Goal: Complete application form

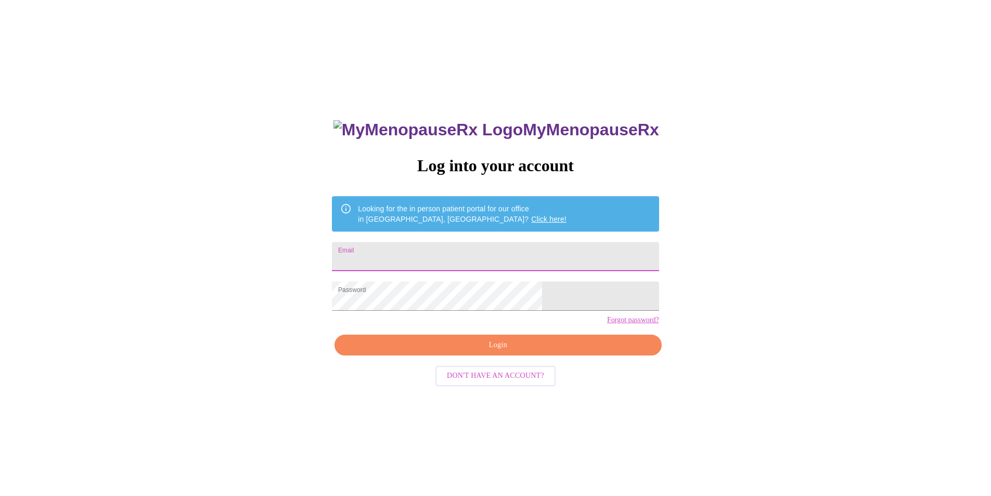
click at [444, 252] on input "Email" at bounding box center [495, 256] width 327 height 29
type input "[EMAIL_ADDRESS][DOMAIN_NAME]"
click at [502, 352] on span "Login" at bounding box center [498, 345] width 303 height 13
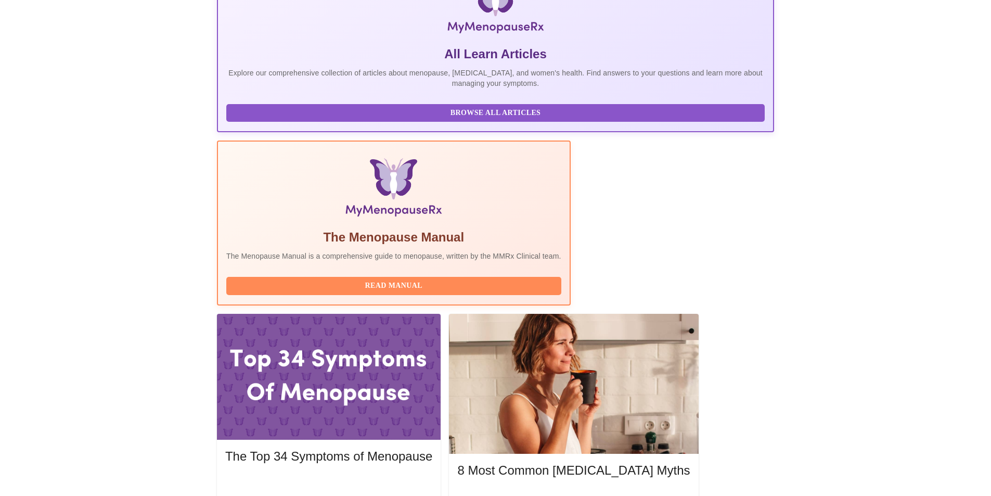
scroll to position [208, 0]
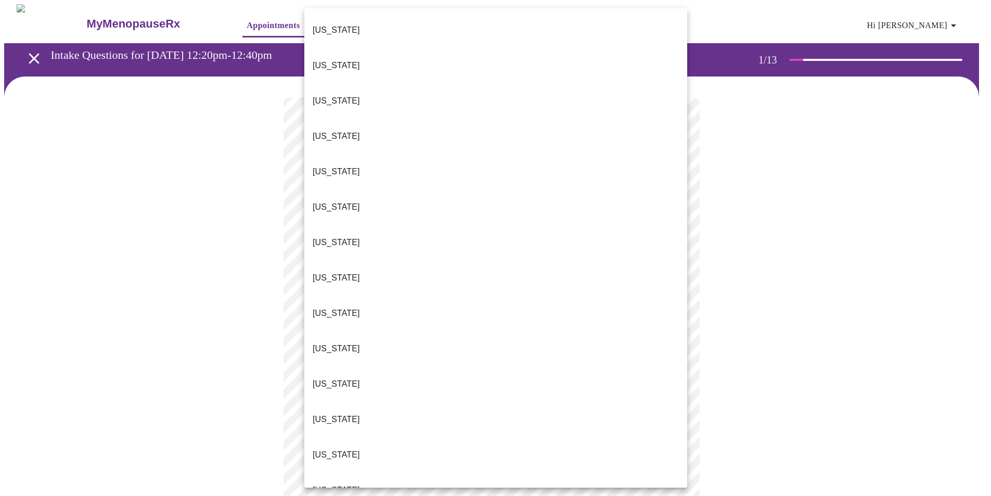
click at [404, 224] on body "MyMenopauseRx Appointments Messaging Labs Uploads Medications Community Refer a…" at bounding box center [495, 479] width 983 height 951
click at [352, 437] on li "[US_STATE]" at bounding box center [495, 454] width 383 height 35
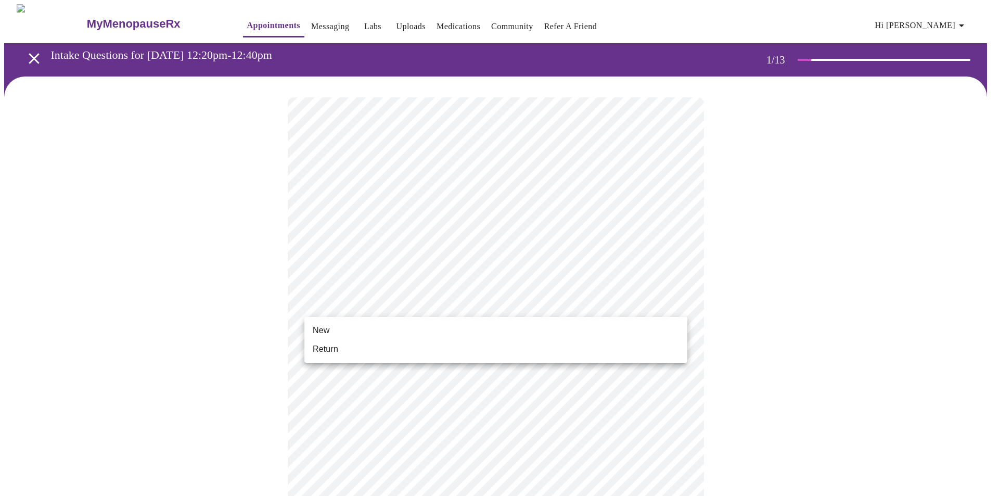
click at [380, 299] on body "MyMenopauseRx Appointments Messaging Labs Uploads Medications Community Refer a…" at bounding box center [499, 476] width 991 height 945
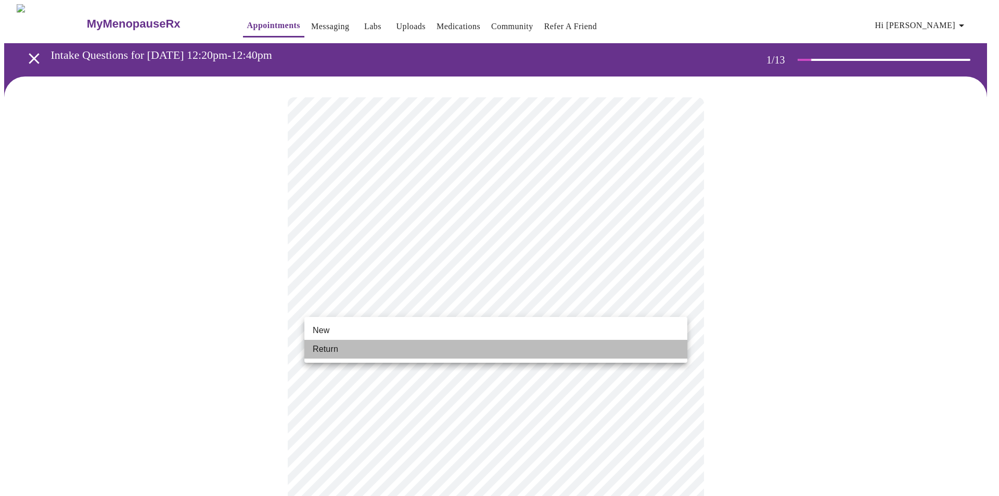
click at [322, 353] on span "Return" at bounding box center [326, 349] width 26 height 12
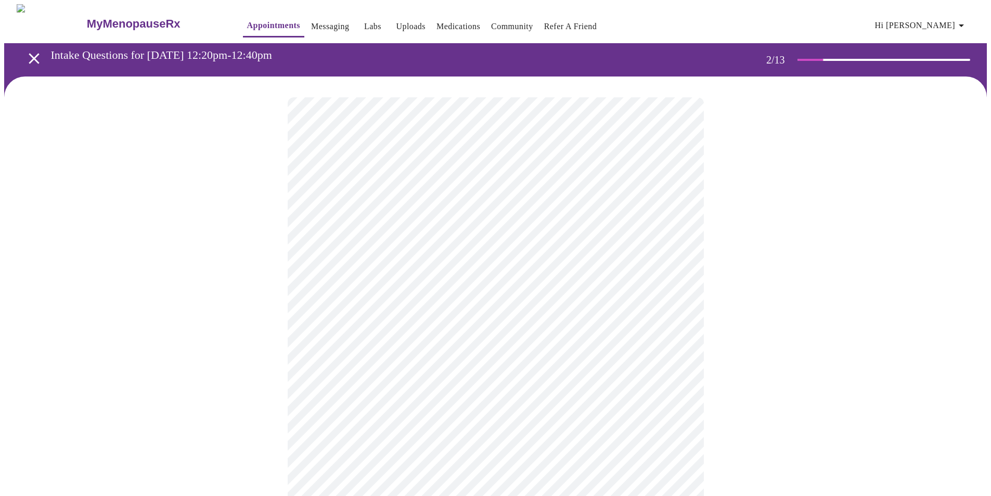
click at [364, 215] on body "MyMenopauseRx Appointments Messaging Labs Uploads Medications Community Refer a…" at bounding box center [495, 317] width 983 height 626
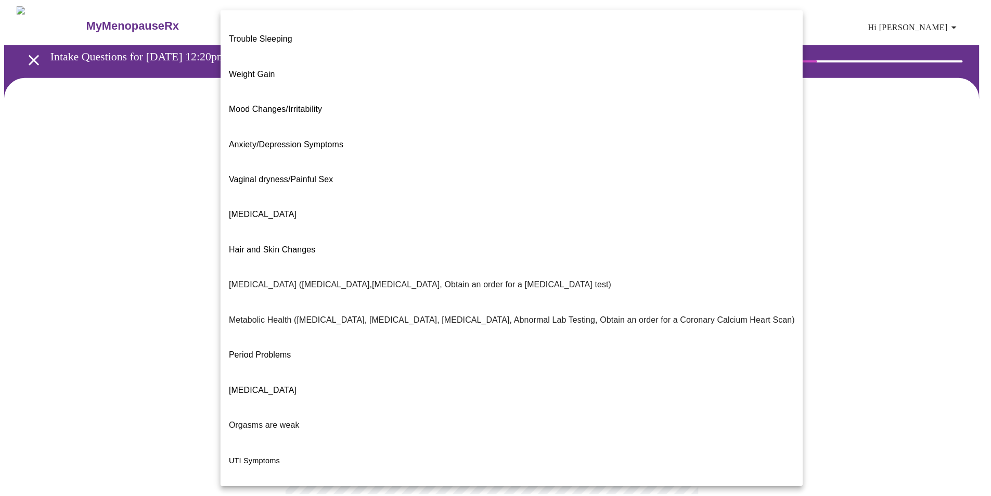
scroll to position [43, 0]
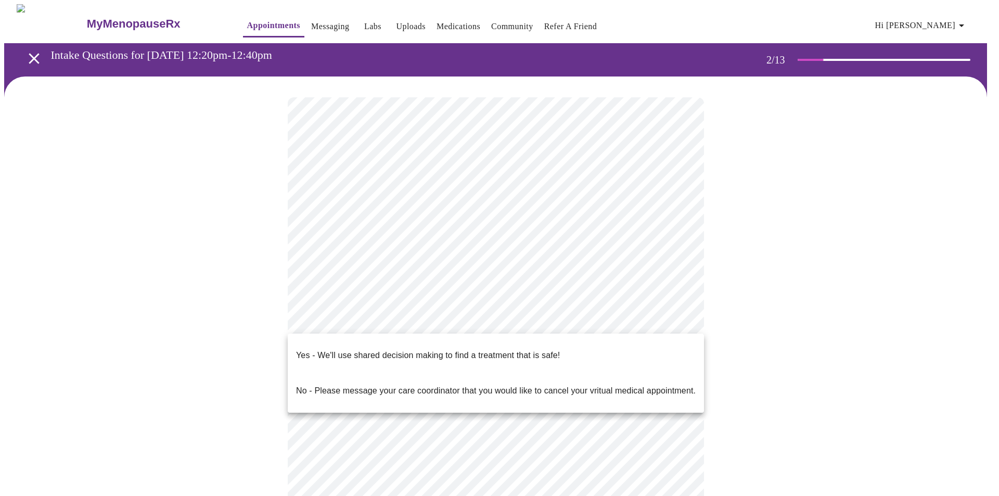
click at [340, 315] on body "MyMenopauseRx Appointments Messaging Labs Uploads Medications Community Refer a…" at bounding box center [499, 313] width 991 height 619
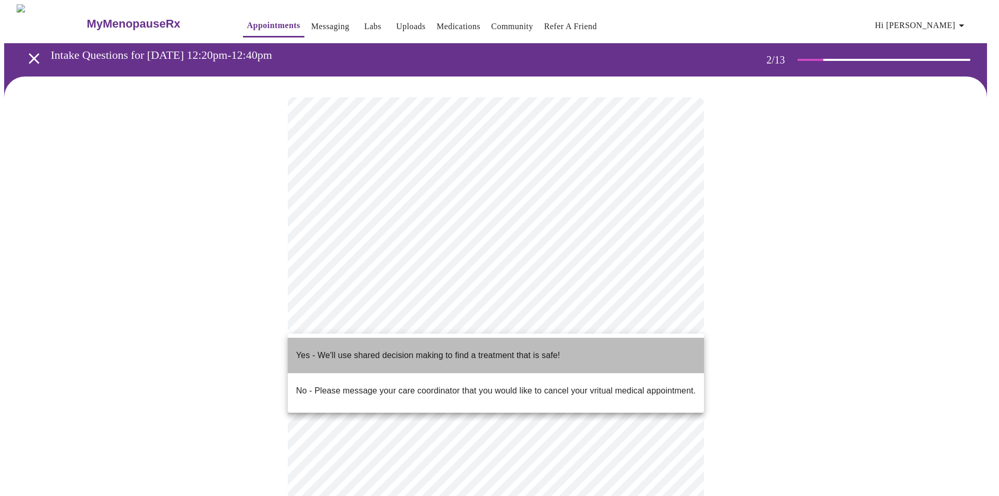
click at [328, 349] on p "Yes - We'll use shared decision making to find a treatment that is safe!" at bounding box center [428, 355] width 264 height 12
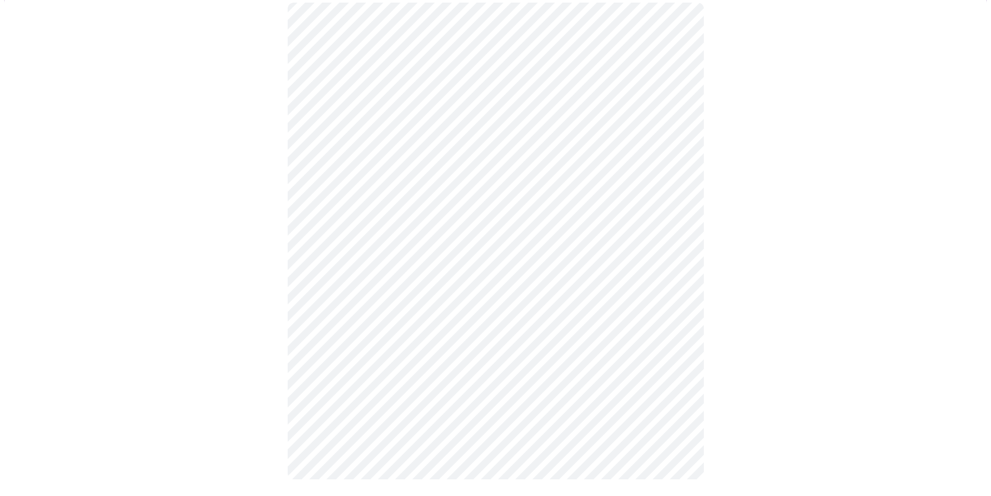
scroll to position [0, 0]
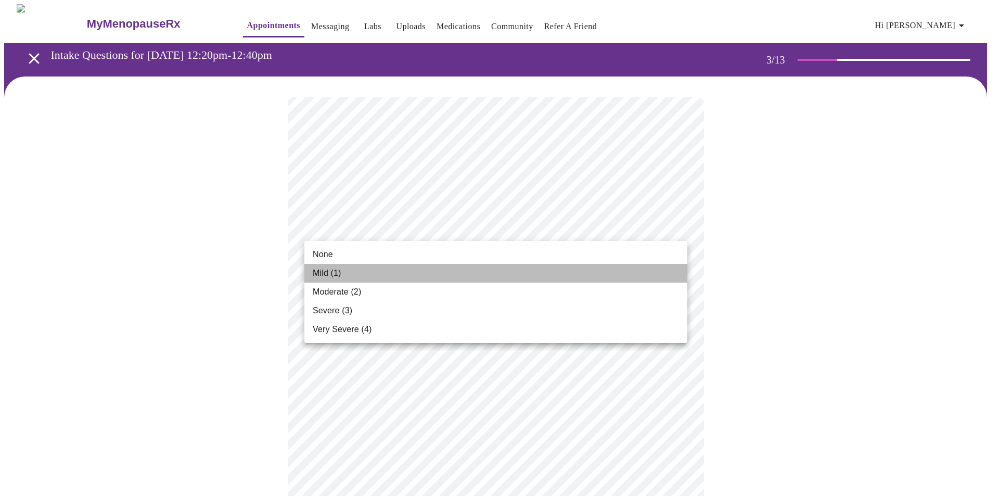
click at [359, 276] on li "Mild (1)" at bounding box center [495, 273] width 383 height 19
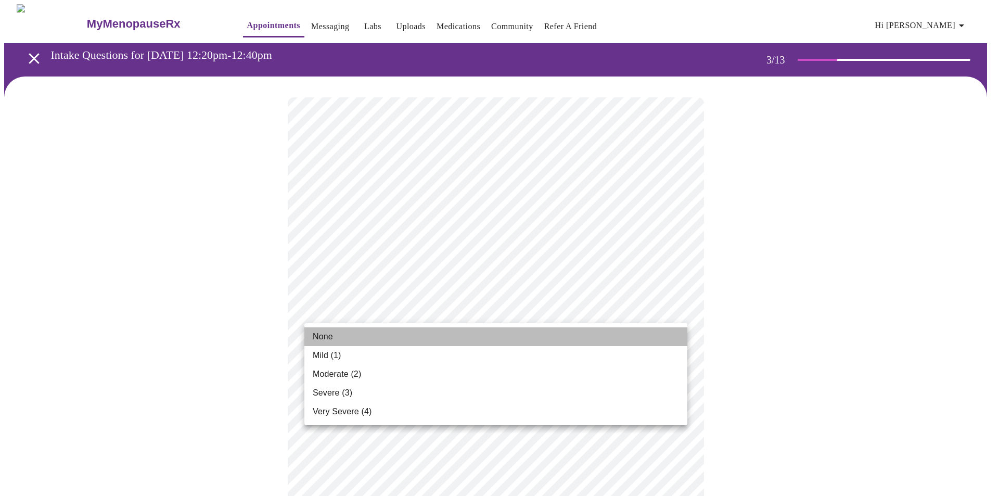
click at [336, 339] on li "None" at bounding box center [495, 336] width 383 height 19
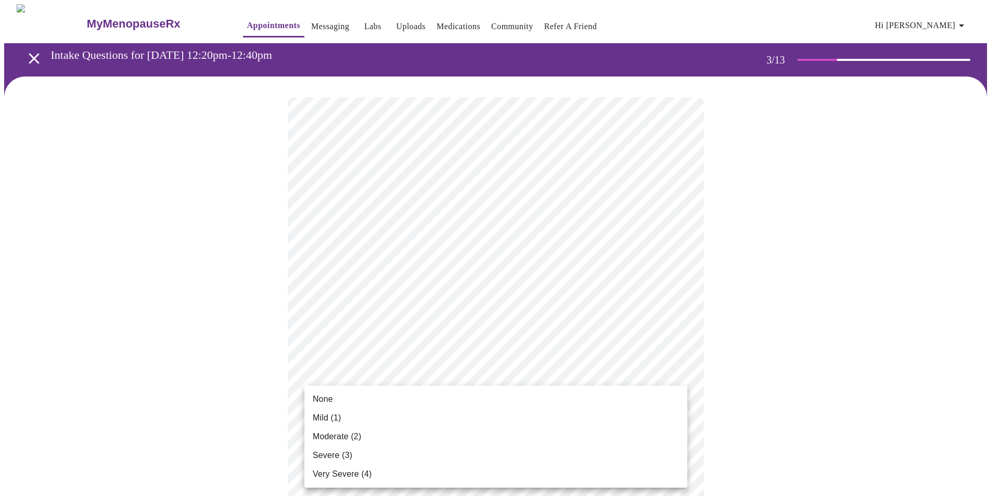
click at [328, 420] on span "Mild (1)" at bounding box center [327, 418] width 29 height 12
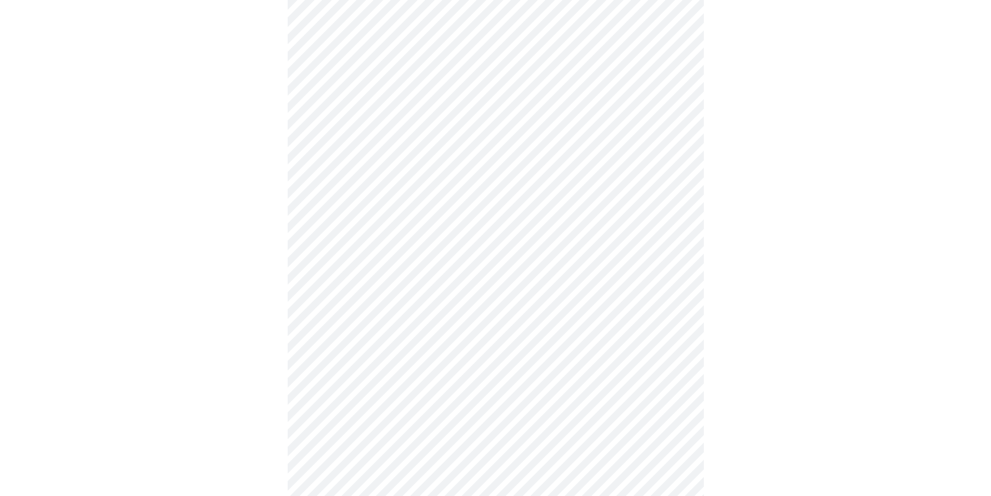
scroll to position [208, 0]
click at [316, 268] on body "MyMenopauseRx Appointments Messaging Labs Uploads Medications Community Refer a…" at bounding box center [499, 466] width 991 height 1341
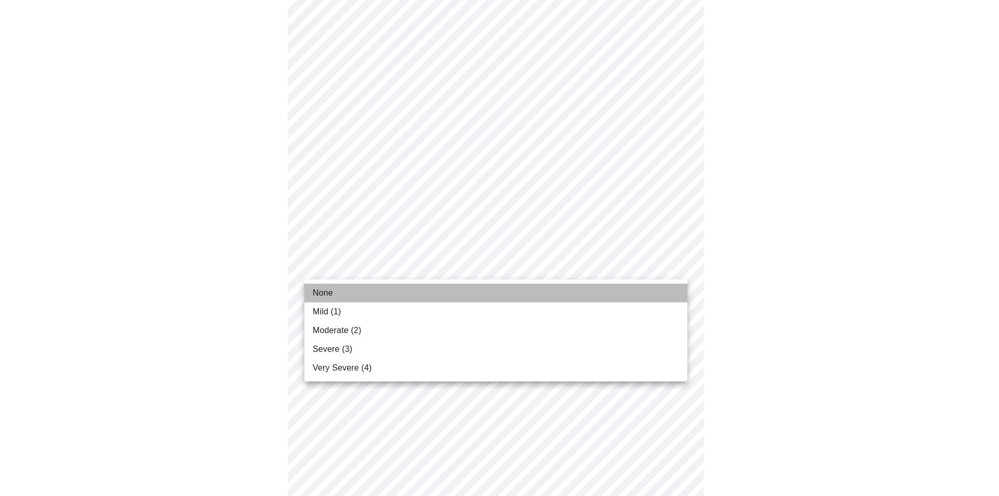
click at [334, 295] on li "None" at bounding box center [495, 293] width 383 height 19
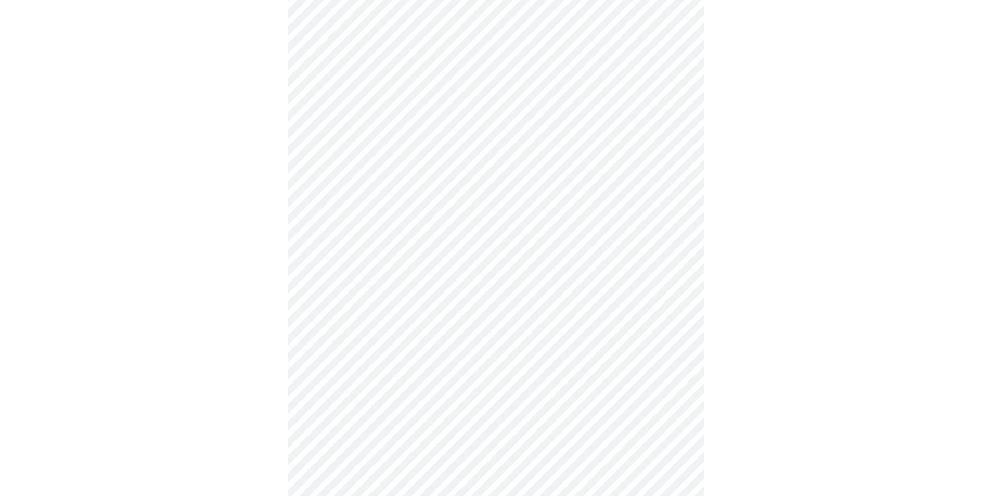
click at [341, 338] on body "MyMenopauseRx Appointments Messaging Labs Uploads Medications Community Refer a…" at bounding box center [495, 459] width 983 height 1326
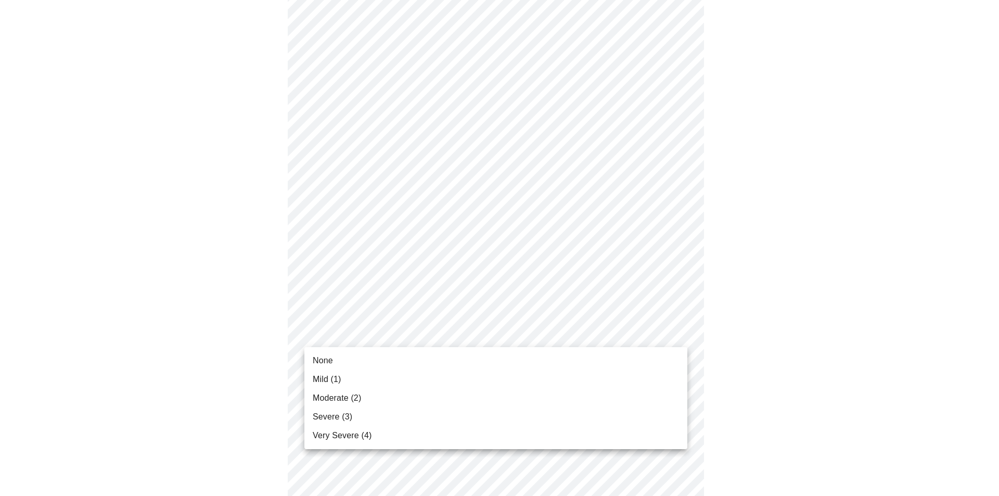
click at [339, 357] on li "None" at bounding box center [495, 360] width 383 height 19
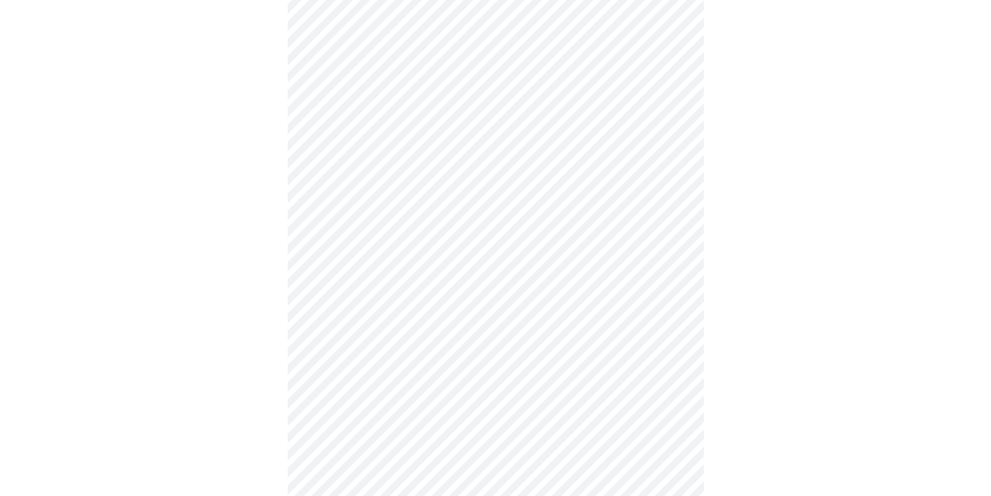
scroll to position [364, 0]
click at [346, 239] on body "MyMenopauseRx Appointments Messaging Labs Uploads Medications Community Refer a…" at bounding box center [499, 296] width 991 height 1312
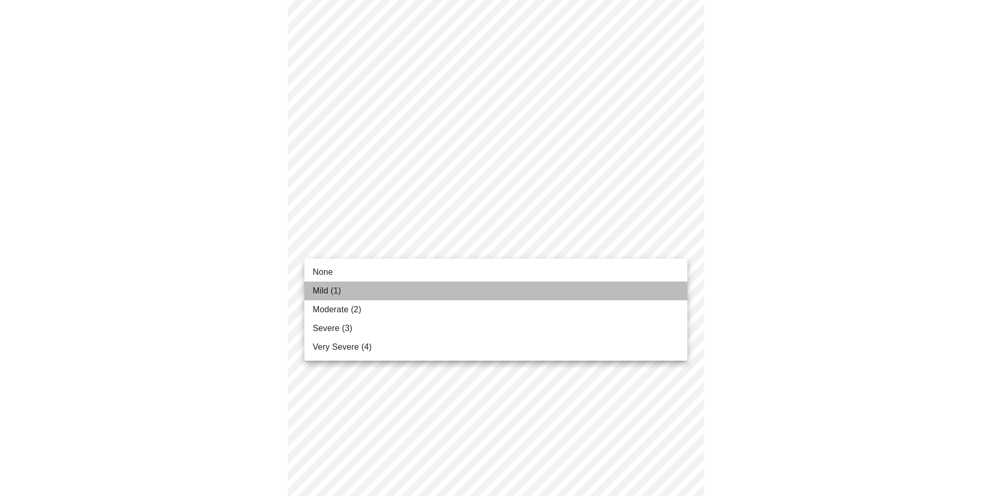
click at [348, 289] on li "Mild (1)" at bounding box center [495, 291] width 383 height 19
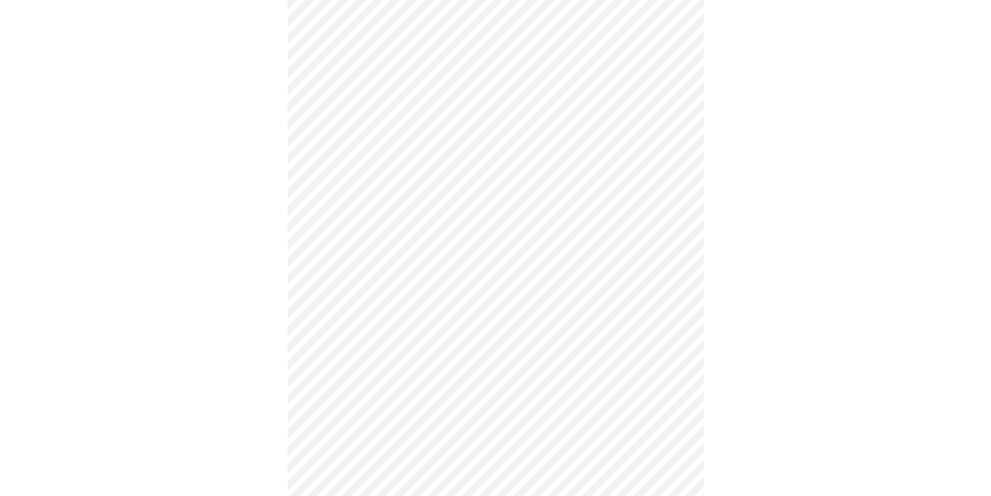
scroll to position [520, 0]
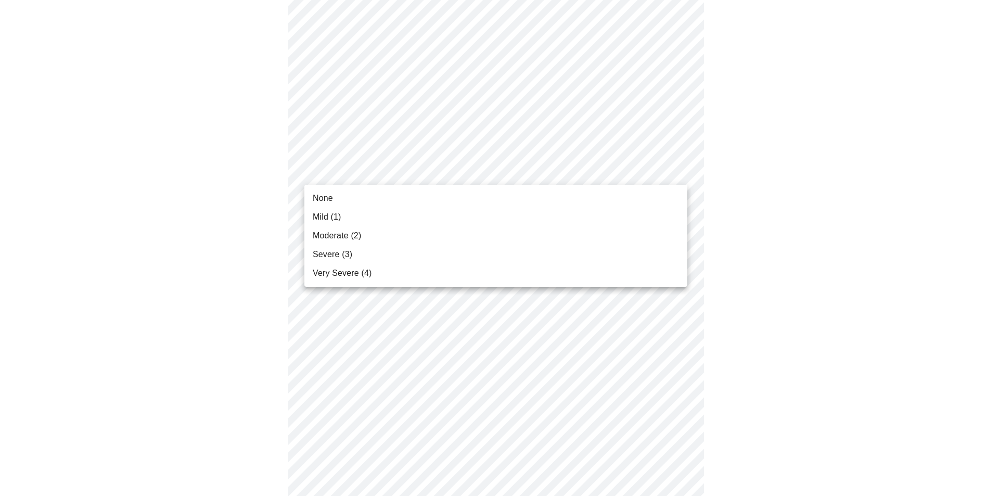
click at [335, 172] on body "MyMenopauseRx Appointments Messaging Labs Uploads Medications Community Refer a…" at bounding box center [499, 132] width 991 height 1297
click at [329, 202] on span "None" at bounding box center [323, 198] width 20 height 12
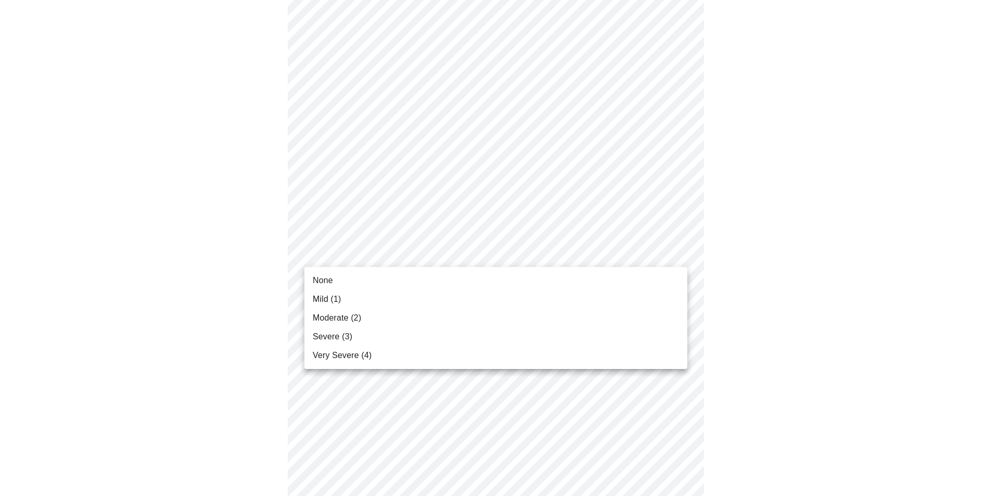
click at [353, 243] on body "MyMenopauseRx Appointments Messaging Labs Uploads Medications Community Refer a…" at bounding box center [499, 125] width 991 height 1282
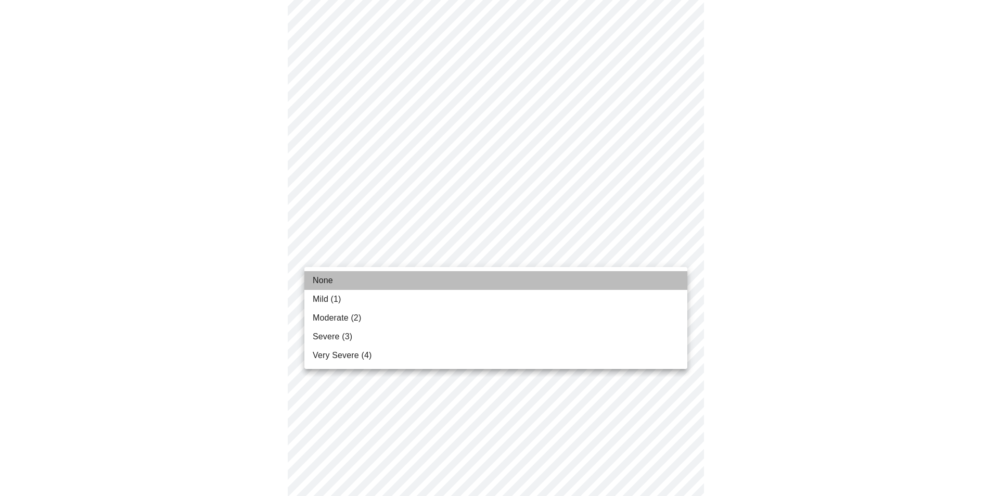
click at [333, 280] on span "None" at bounding box center [323, 280] width 20 height 12
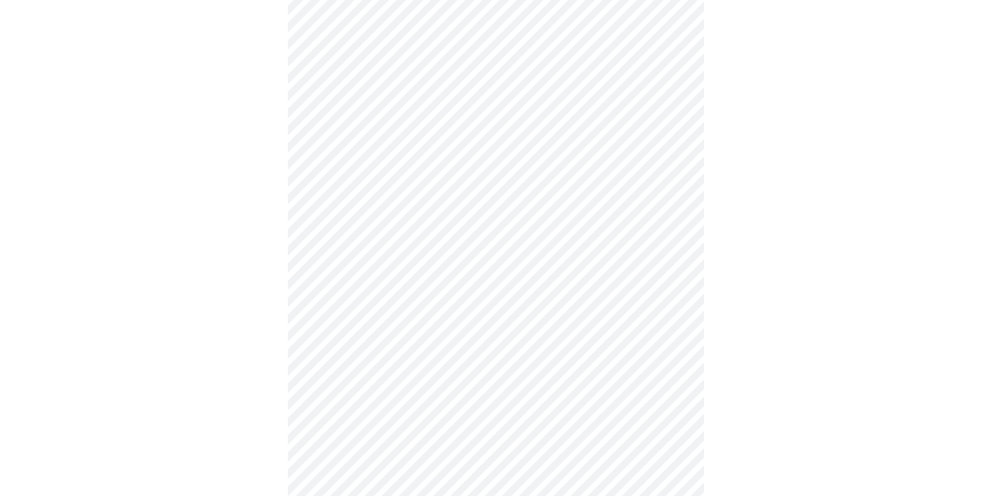
scroll to position [625, 0]
click at [337, 240] on body "MyMenopauseRx Appointments Messaging Labs Uploads Medications Community Refer a…" at bounding box center [495, 14] width 983 height 1268
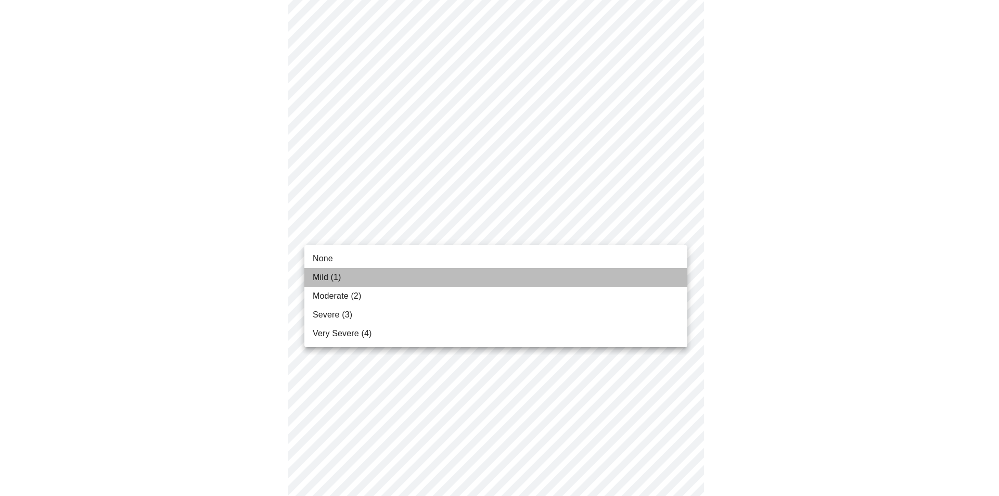
click at [333, 274] on span "Mild (1)" at bounding box center [327, 277] width 29 height 12
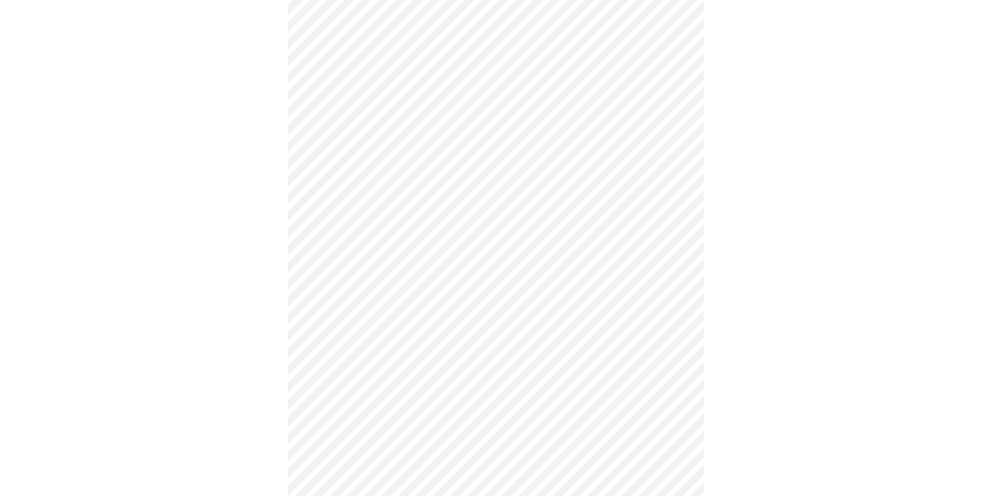
click at [348, 311] on body "MyMenopauseRx Appointments Messaging Labs Uploads Medications Community Refer a…" at bounding box center [495, 6] width 983 height 1253
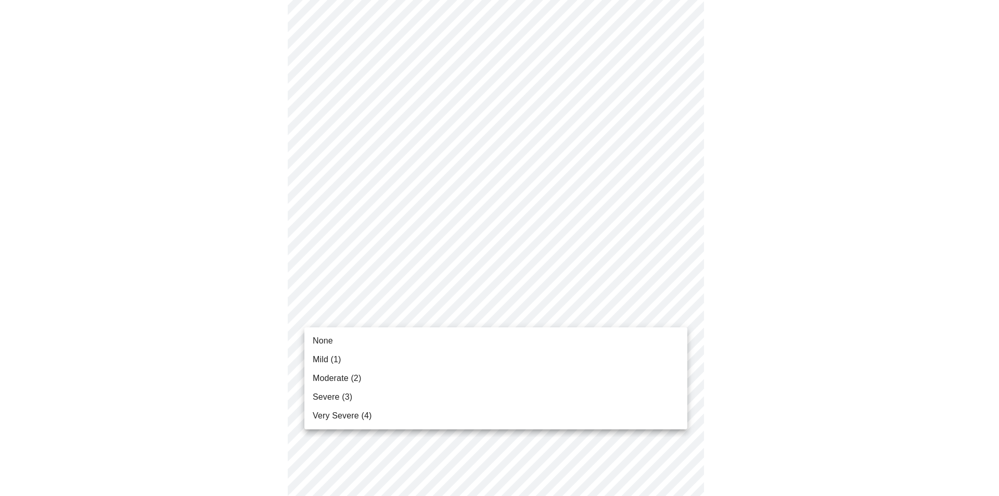
click at [344, 354] on li "Mild (1)" at bounding box center [495, 359] width 383 height 19
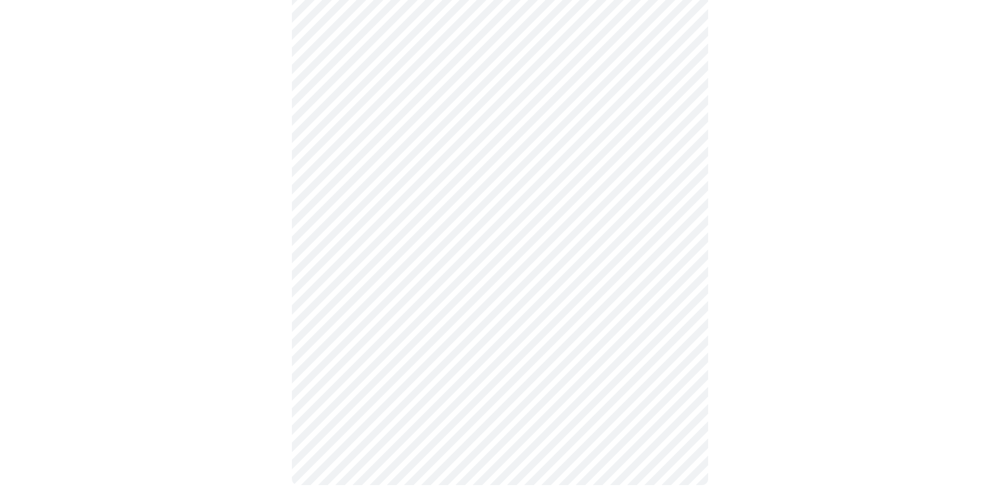
scroll to position [743, 0]
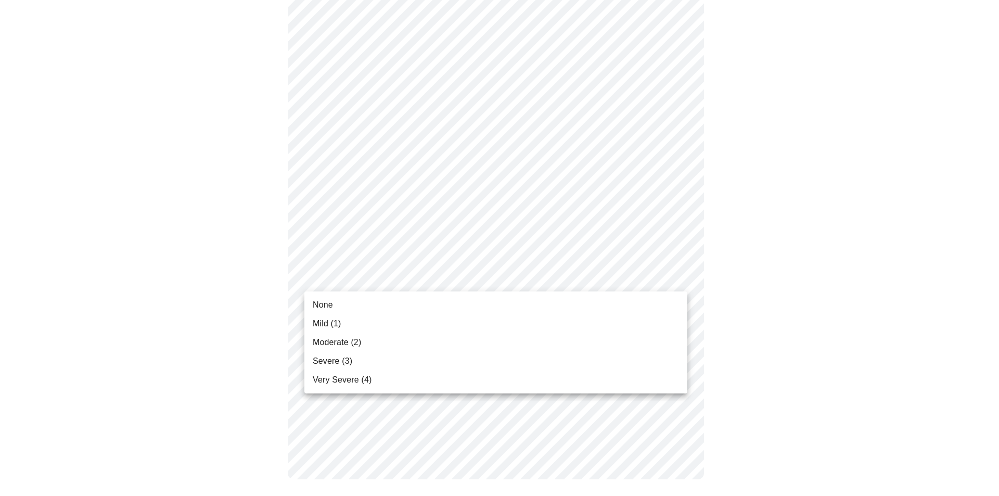
click at [329, 305] on span "None" at bounding box center [323, 305] width 20 height 12
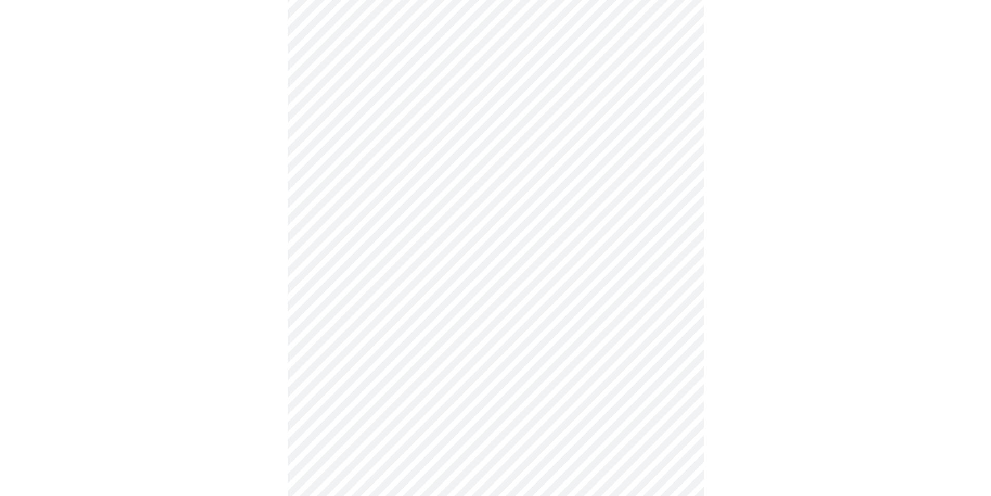
scroll to position [364, 0]
click at [322, 268] on body "MyMenopauseRx Appointments Messaging Labs Uploads Medications Community Refer a…" at bounding box center [495, 153] width 983 height 1027
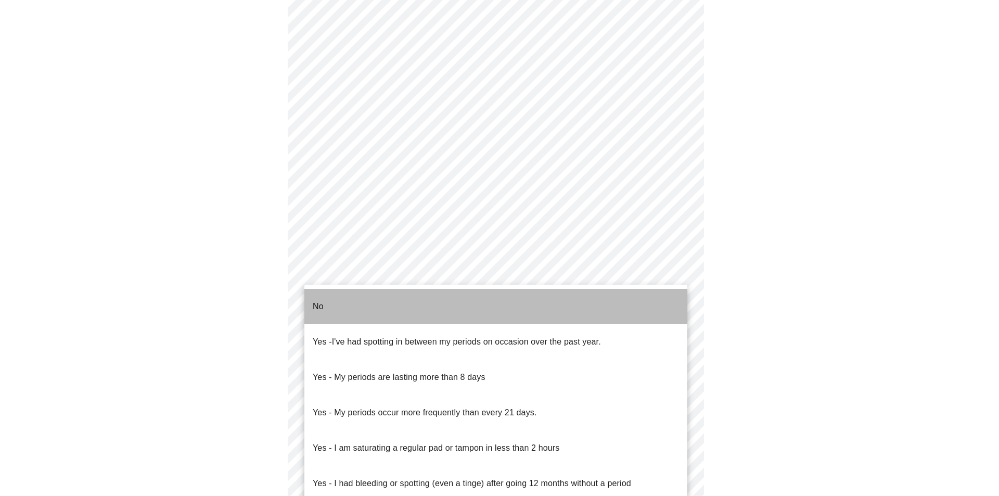
click at [332, 298] on li "No" at bounding box center [495, 306] width 383 height 35
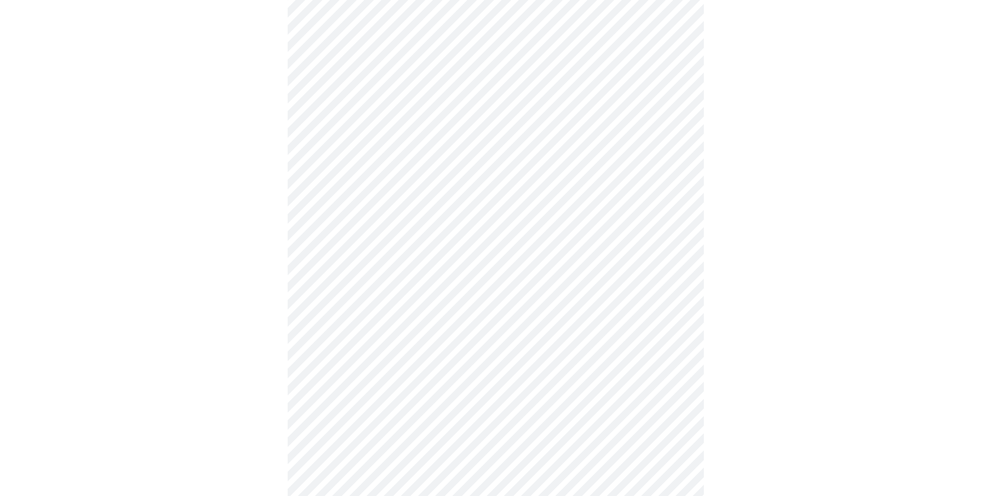
scroll to position [468, 0]
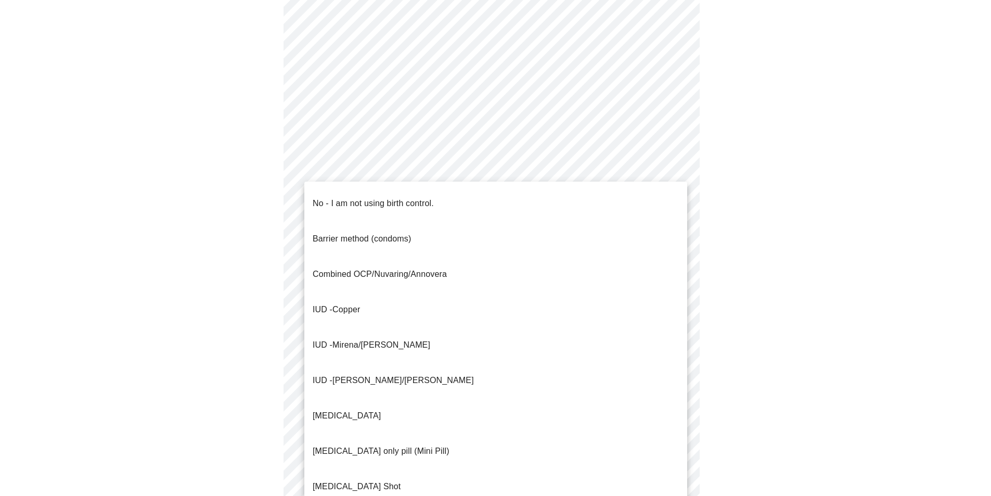
click at [340, 244] on body "MyMenopauseRx Appointments Messaging Labs Uploads Medications Community Refer a…" at bounding box center [495, 46] width 983 height 1021
click at [347, 200] on p "No - I am not using birth control." at bounding box center [373, 203] width 121 height 12
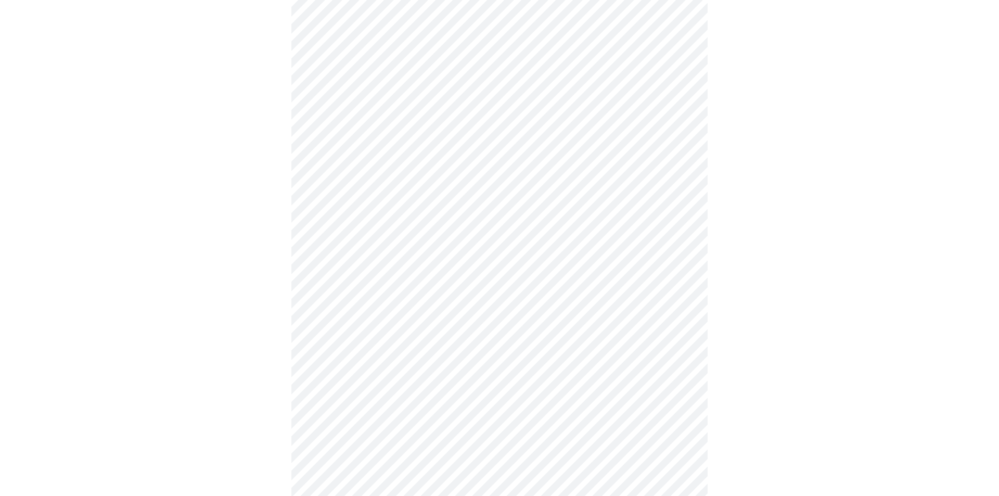
click at [330, 243] on body "MyMenopauseRx Appointments Messaging Labs Uploads Medications Community Refer a…" at bounding box center [499, 43] width 991 height 1015
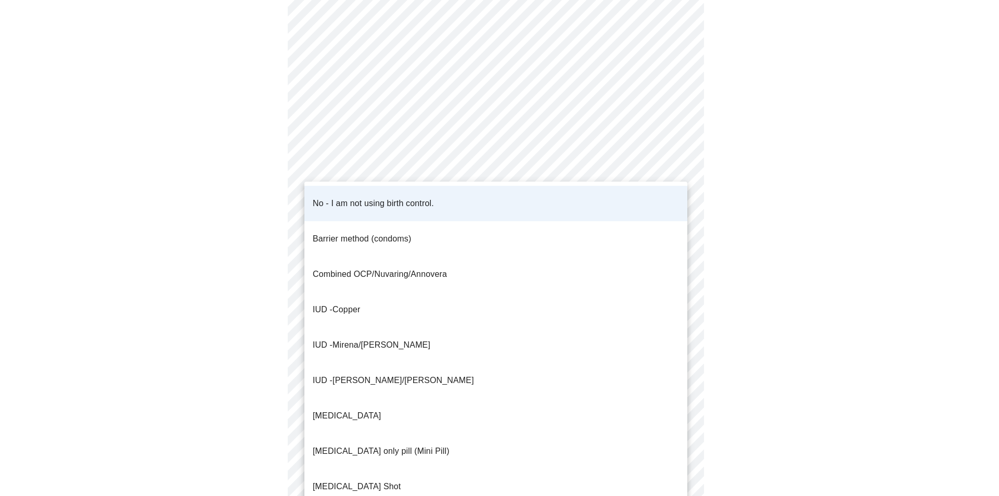
click at [372, 233] on p "Barrier method (condoms)" at bounding box center [362, 239] width 98 height 12
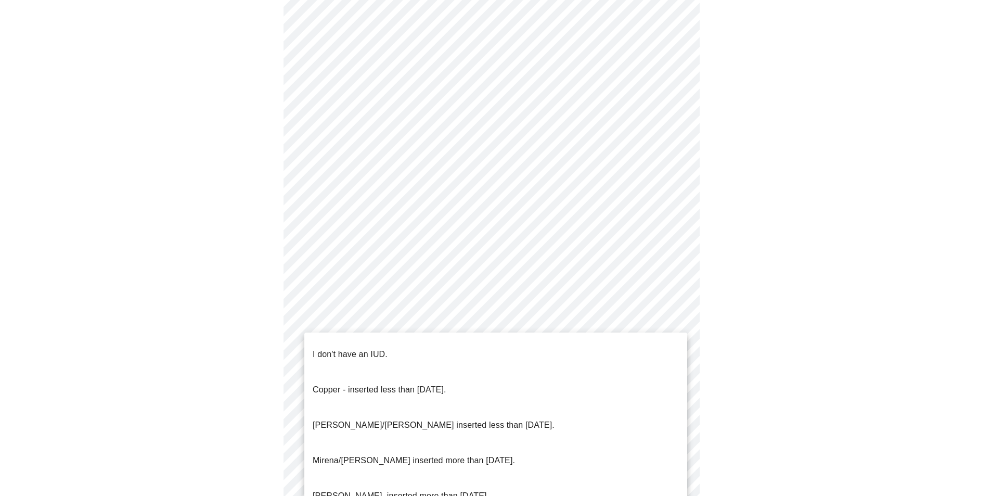
click at [399, 310] on body "MyMenopauseRx Appointments Messaging Labs Uploads Medications Community Refer a…" at bounding box center [495, 43] width 983 height 1015
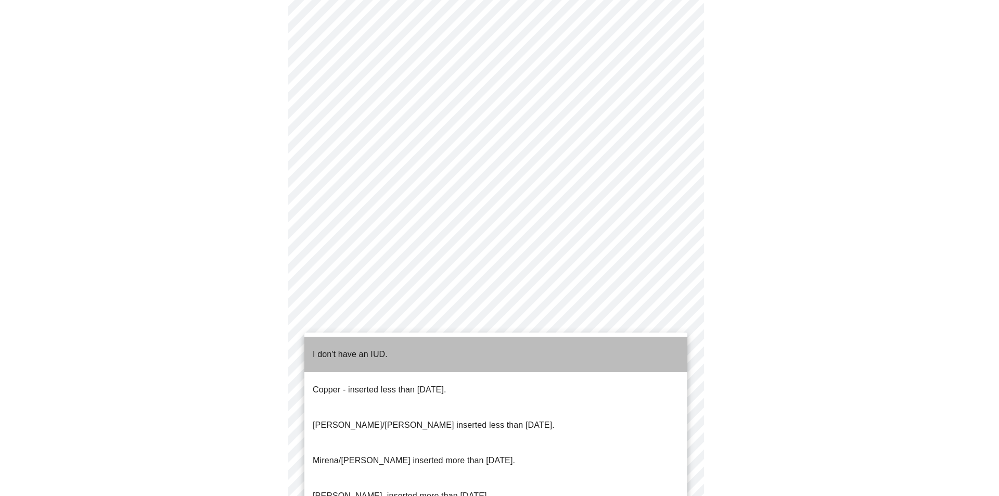
click at [386, 339] on li "I don't have an IUD." at bounding box center [495, 354] width 383 height 35
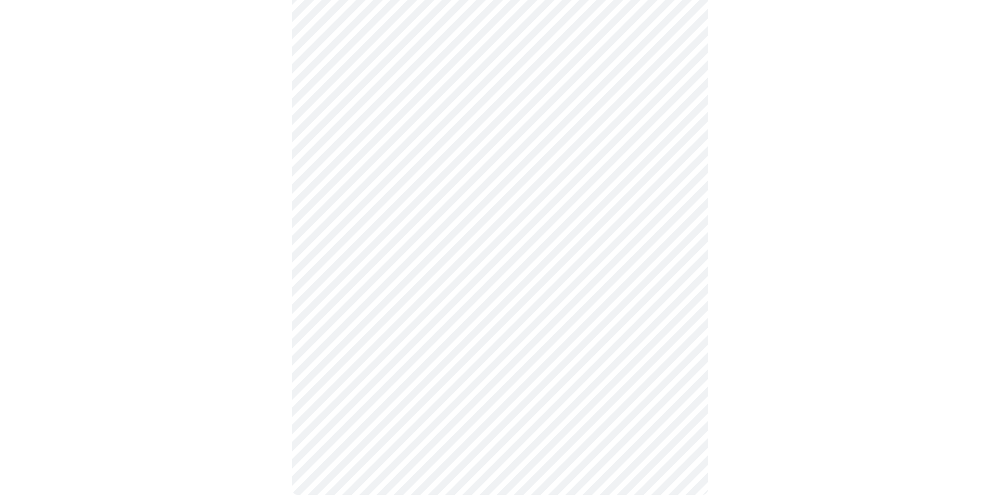
scroll to position [513, 0]
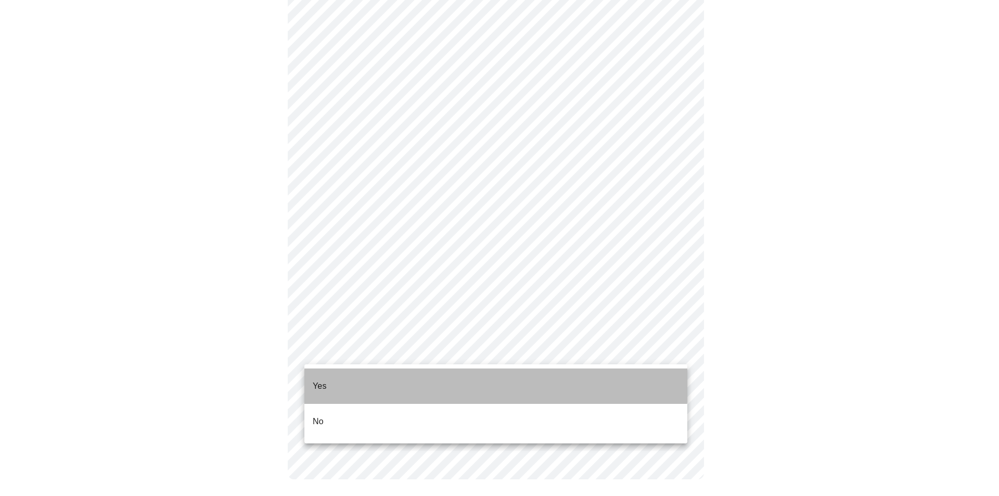
click at [330, 375] on li "Yes" at bounding box center [495, 385] width 383 height 35
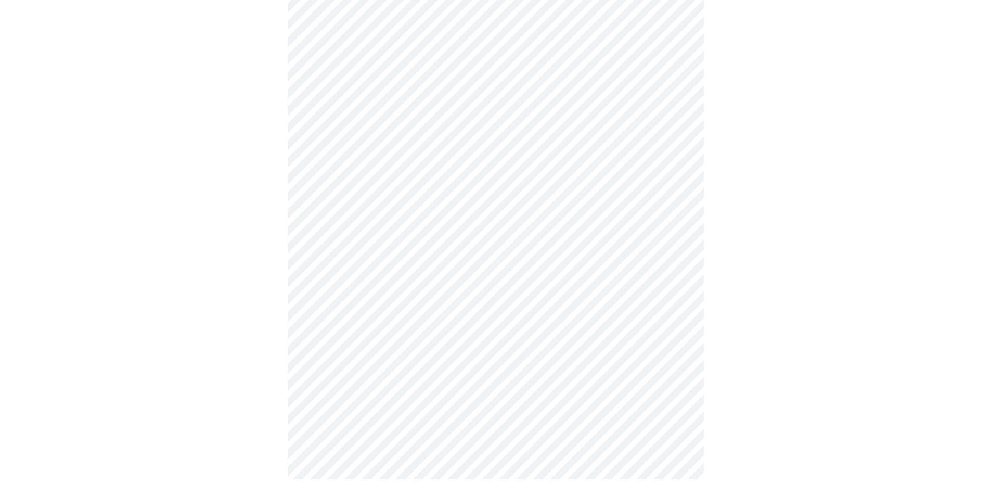
scroll to position [0, 0]
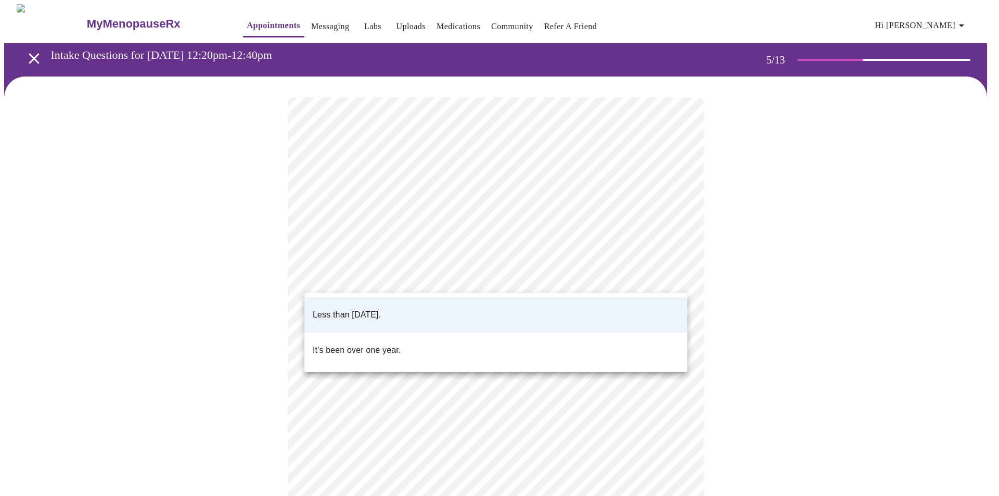
click at [681, 272] on body "MyMenopauseRx Appointments Messaging Labs Uploads Medications Community Refer a…" at bounding box center [499, 388] width 991 height 769
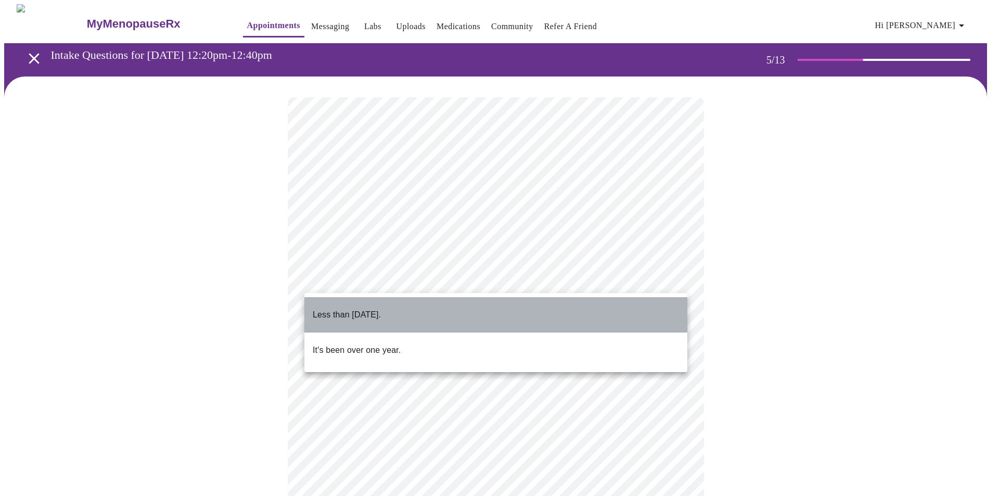
click at [381, 310] on p "Less than [DATE]." at bounding box center [347, 315] width 68 height 12
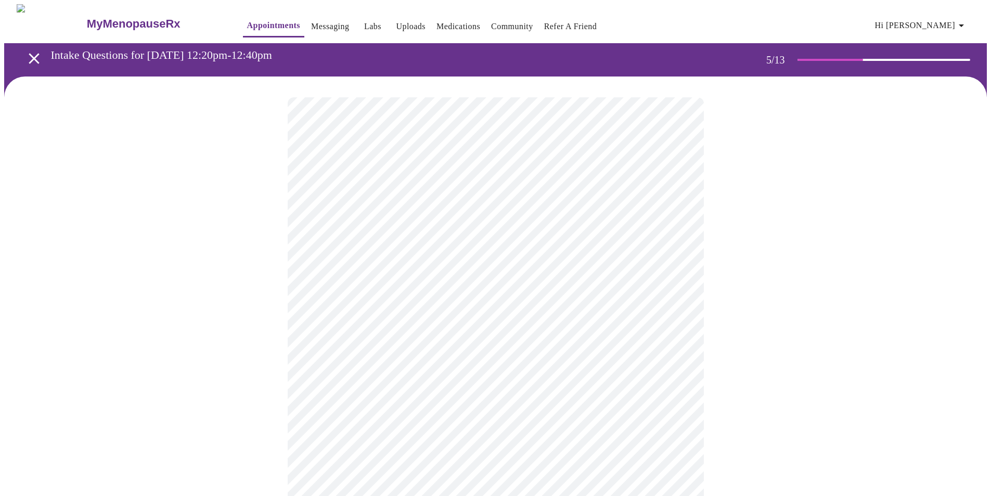
click at [673, 363] on body "MyMenopauseRx Appointments Messaging Labs Uploads Medications Community Refer a…" at bounding box center [495, 388] width 983 height 769
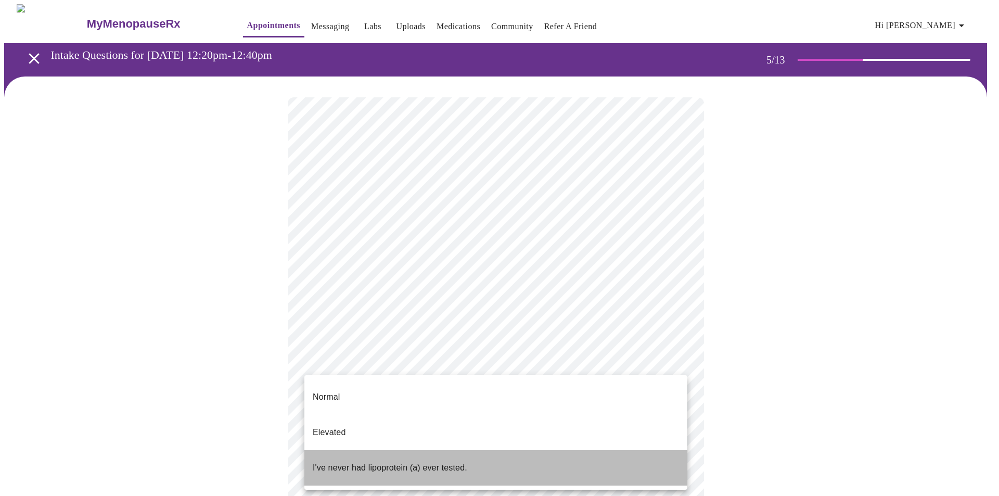
click at [471, 450] on li "I've never had lipoprotein (a) ever tested." at bounding box center [495, 467] width 383 height 35
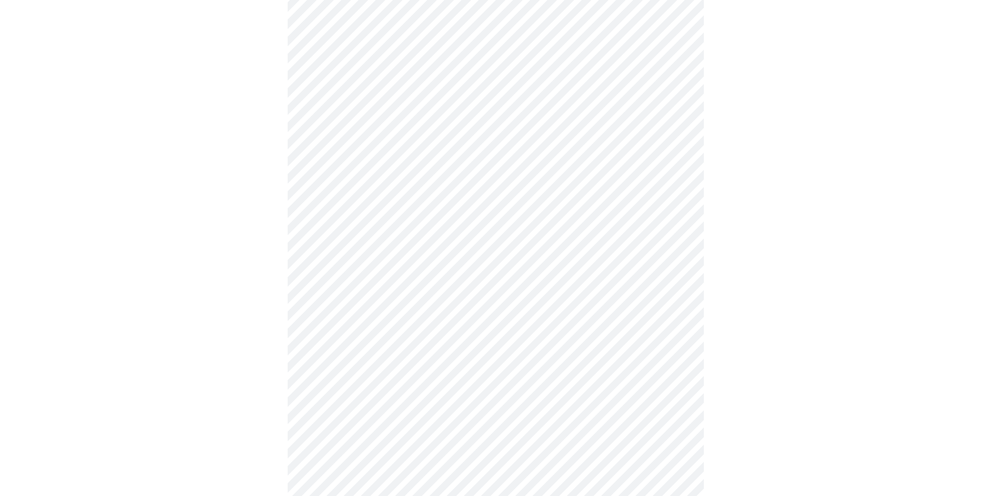
scroll to position [2602, 0]
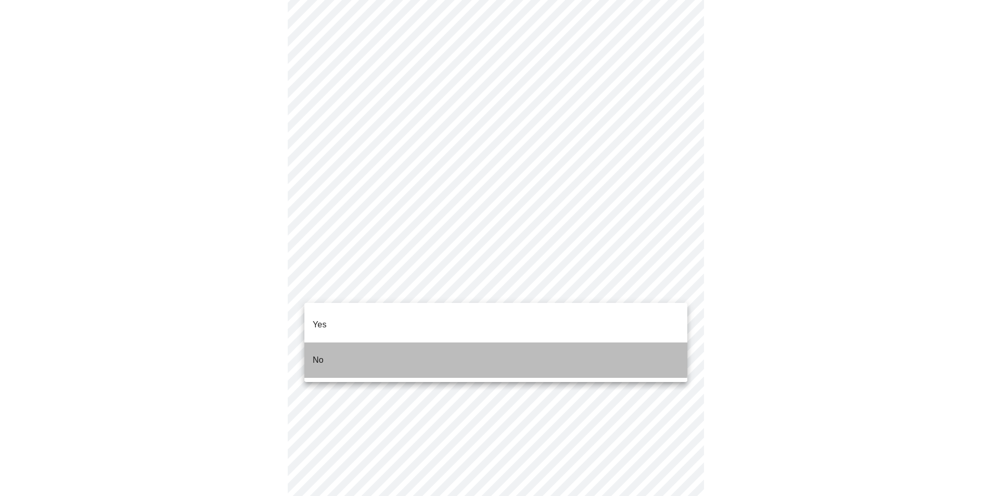
click at [337, 342] on li "No" at bounding box center [495, 359] width 383 height 35
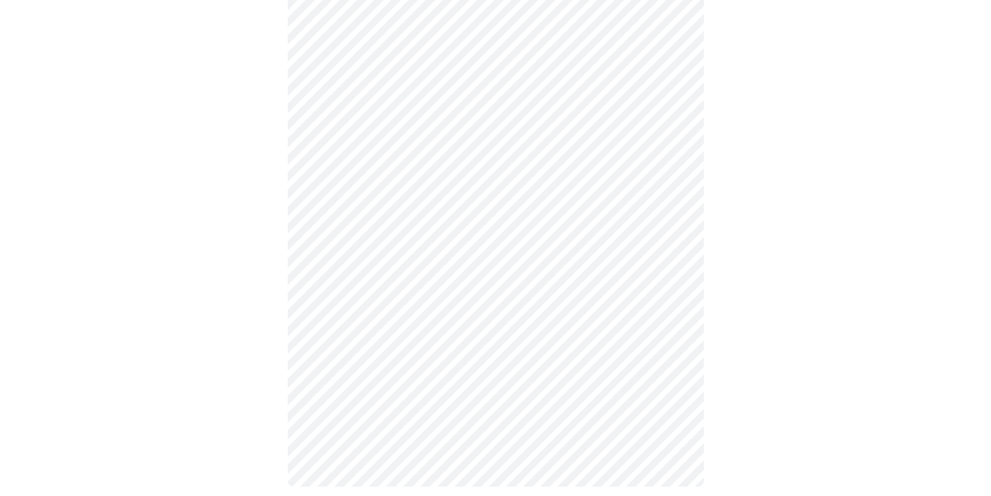
scroll to position [533, 0]
